Goal: Task Accomplishment & Management: Manage account settings

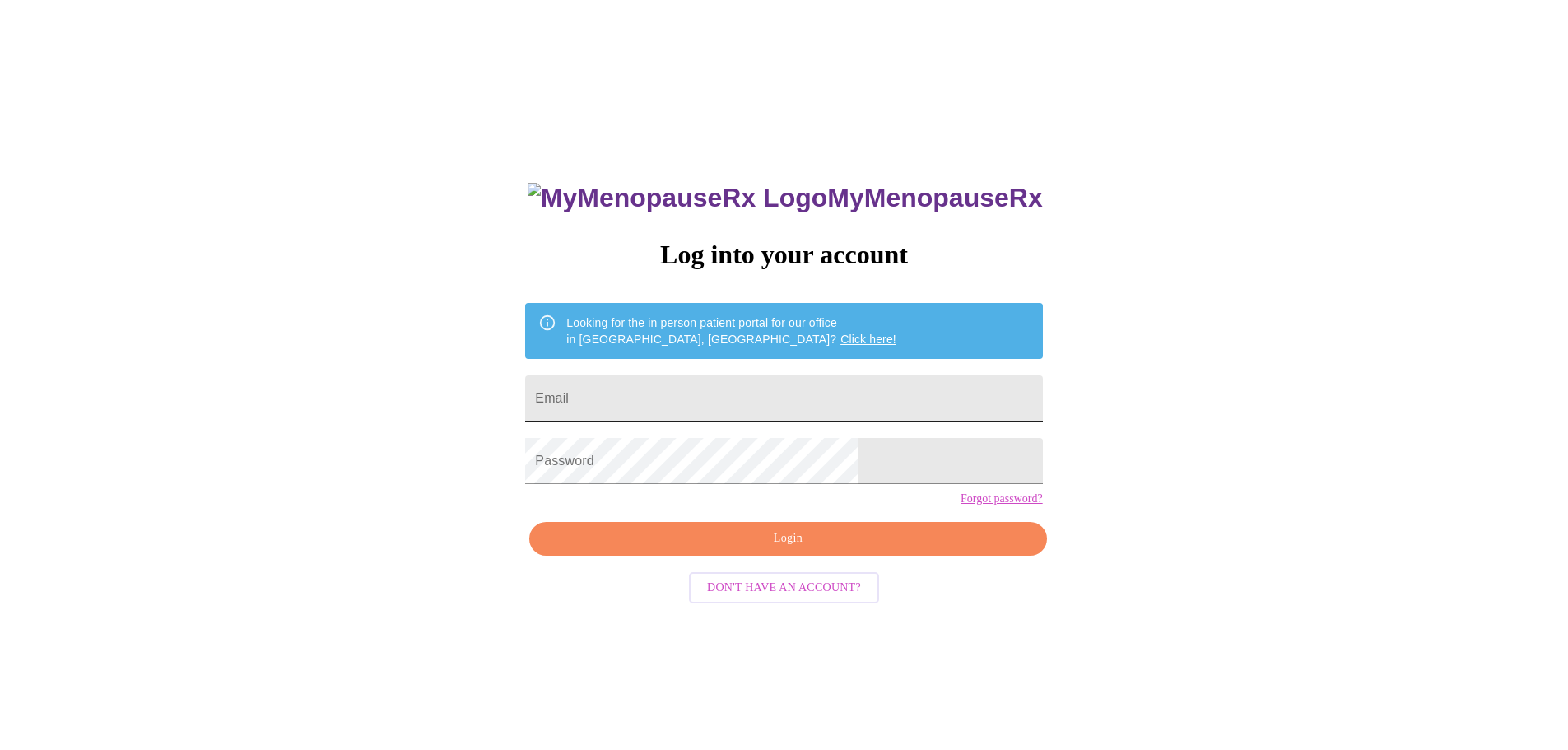
click at [684, 398] on input "Email" at bounding box center [784, 398] width 517 height 46
type input "[EMAIL_ADDRESS][DOMAIN_NAME]"
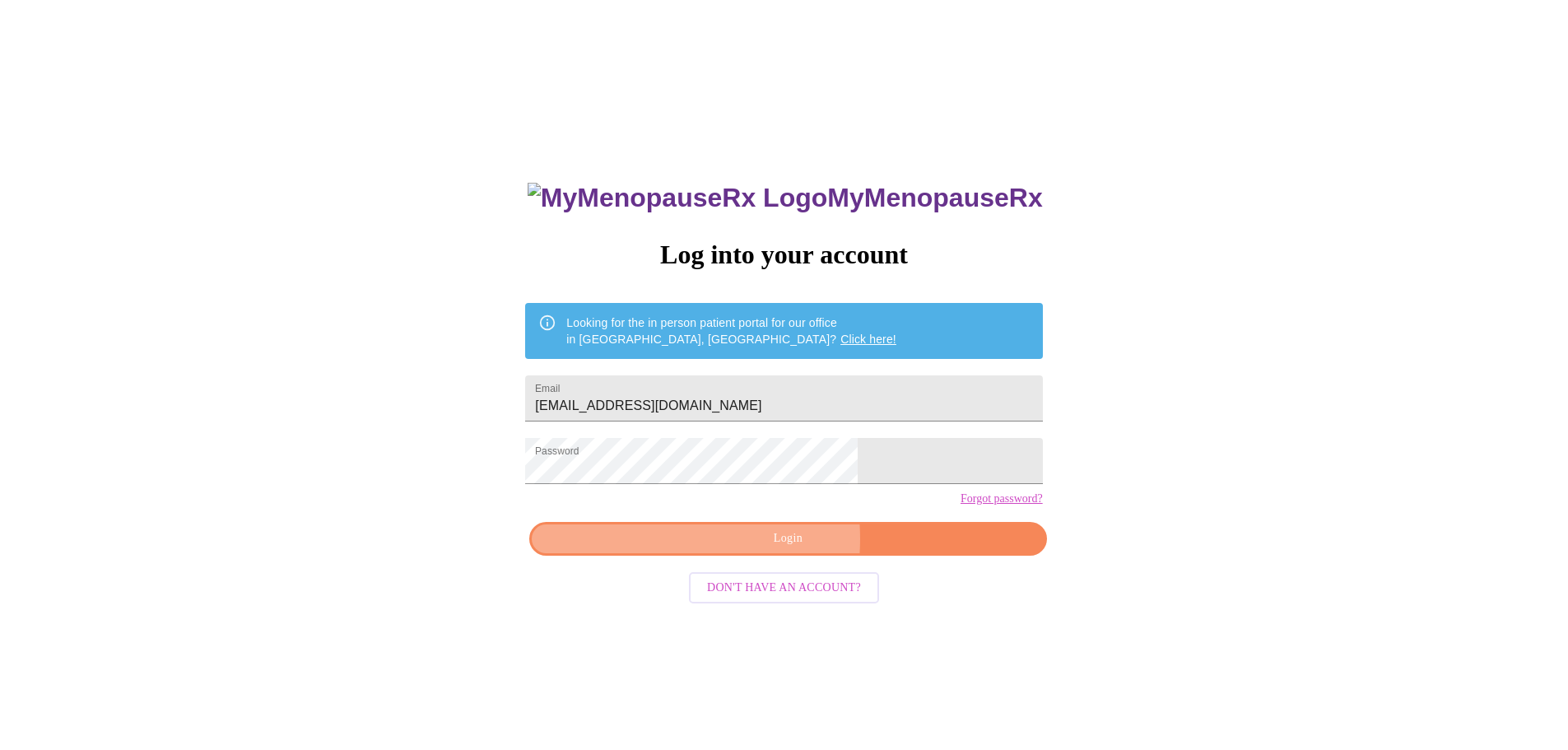
click at [724, 549] on span "Login" at bounding box center [787, 539] width 479 height 21
